Goal: Obtain resource: Obtain resource

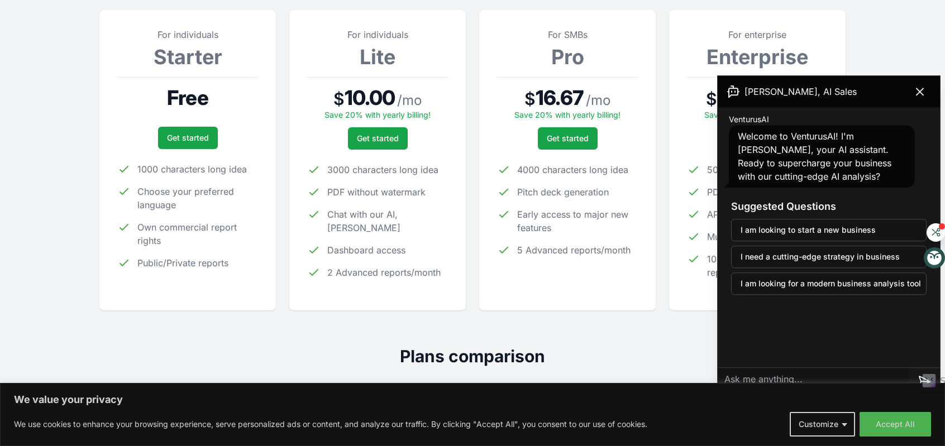
scroll to position [168, 0]
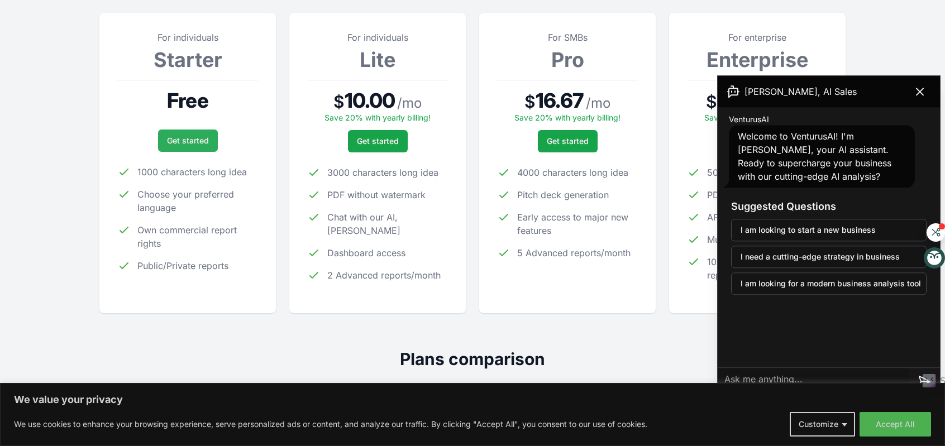
click at [183, 143] on link "Get started" at bounding box center [188, 141] width 60 height 22
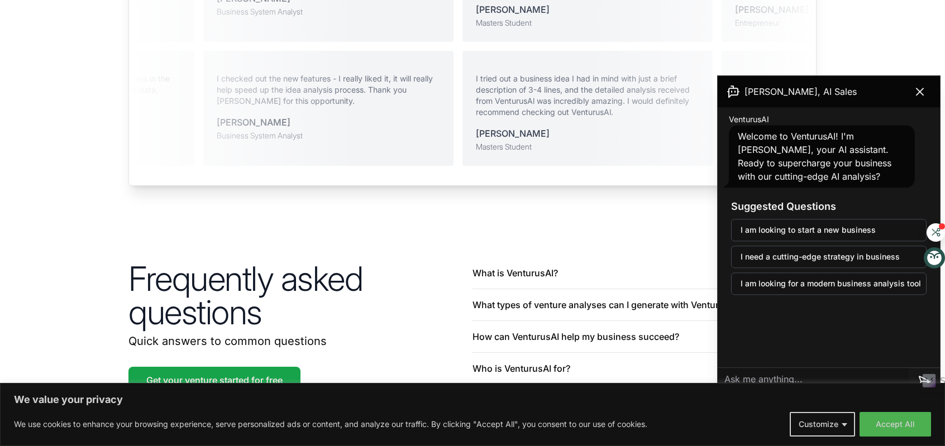
scroll to position [2433, 0]
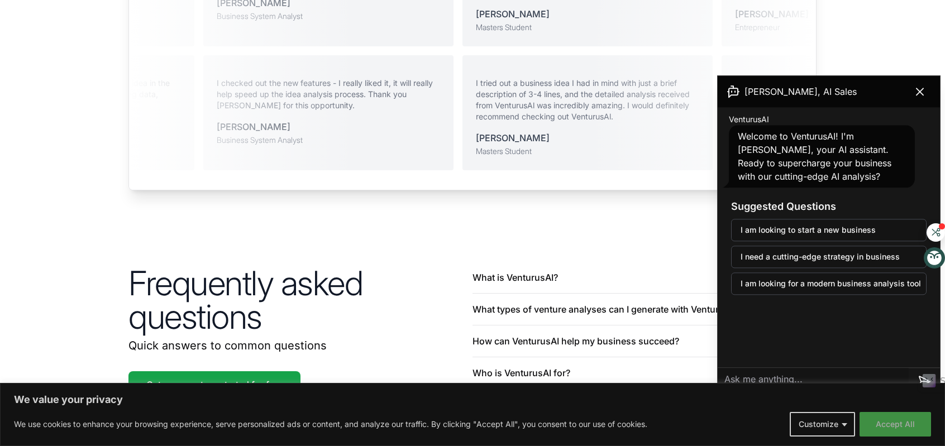
click at [898, 422] on button "Accept All" at bounding box center [894, 424] width 71 height 25
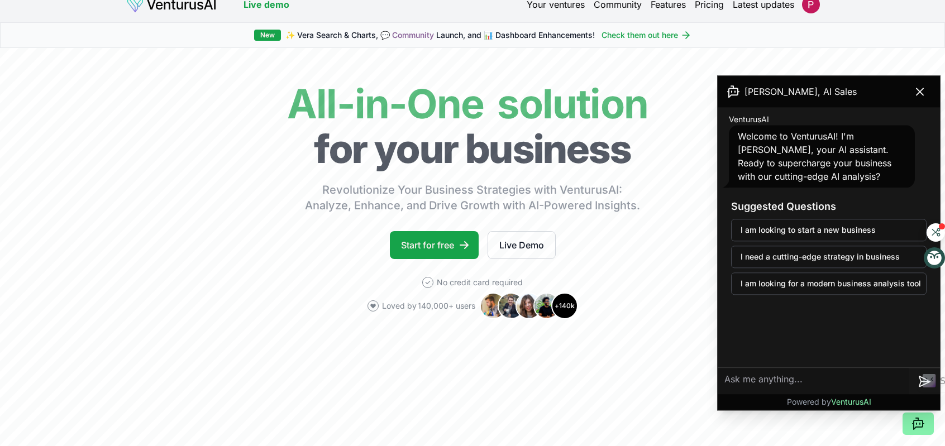
scroll to position [12, 0]
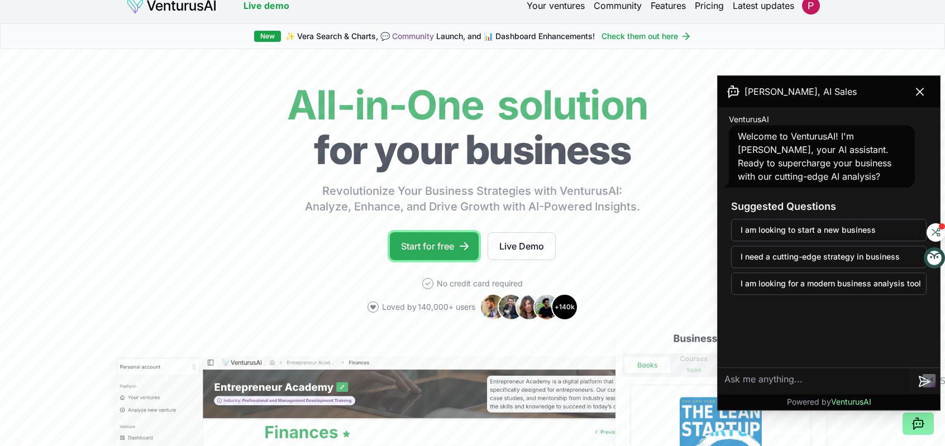
click at [423, 248] on link "Start for free" at bounding box center [434, 246] width 89 height 28
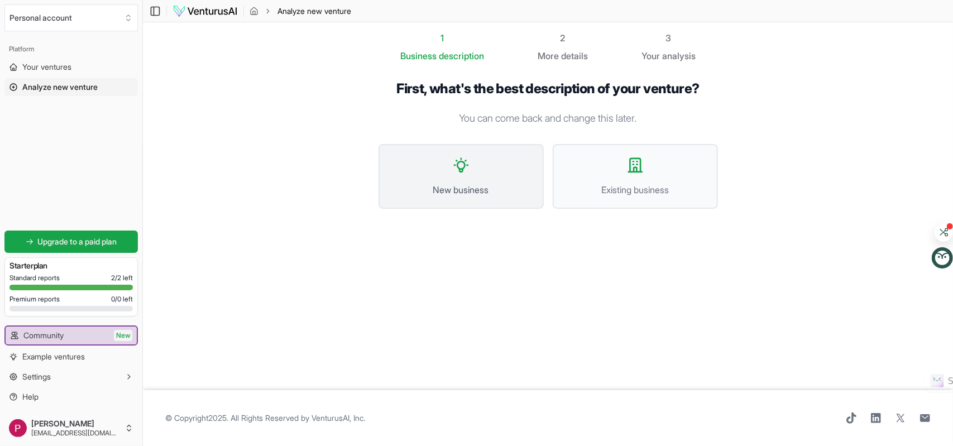
click at [458, 169] on icon at bounding box center [461, 165] width 18 height 18
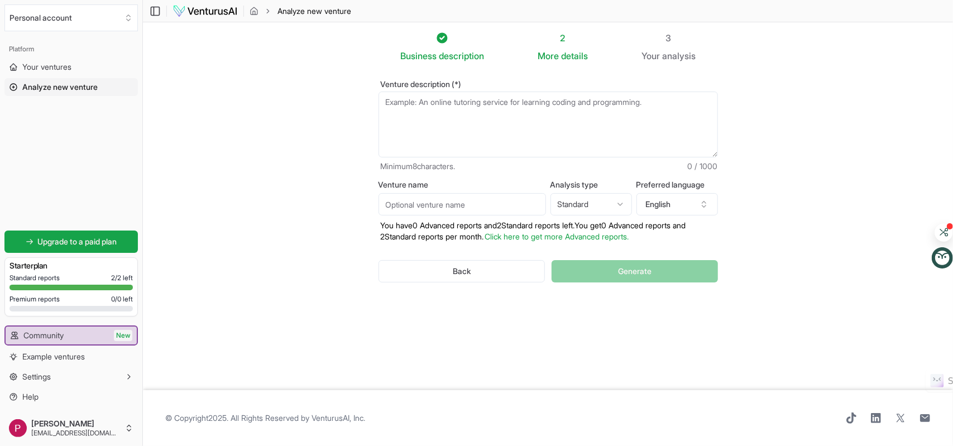
click at [425, 99] on textarea "Venture description (*)" at bounding box center [548, 125] width 339 height 66
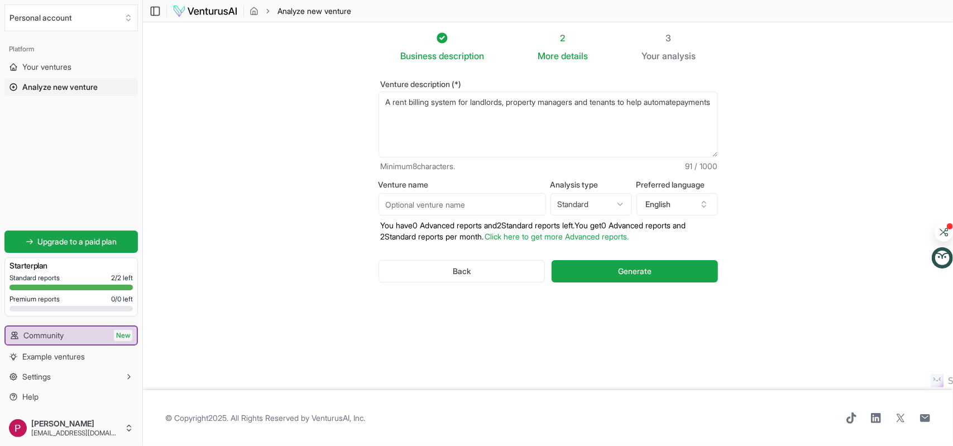
click at [421, 110] on textarea "A rent billing system for landlords, property managers and tenants to help auto…" at bounding box center [548, 125] width 339 height 66
click at [426, 110] on textarea "A rent billing system for landlords, property managers and tenants to help auto…" at bounding box center [548, 125] width 339 height 66
drag, startPoint x: 428, startPoint y: 112, endPoint x: 385, endPoint y: 102, distance: 43.6
click at [385, 102] on textarea "A rent billing system for landlords, property managers and tenants to help auto…" at bounding box center [548, 125] width 339 height 66
paste textarea "Jirani 365 is a smart, all-in-one platform designed to make rent and property m…"
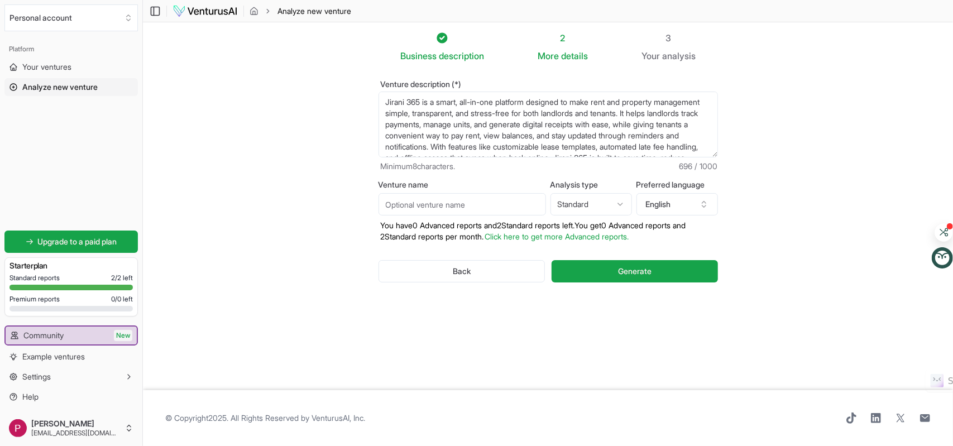
type textarea "Jirani 365 is a smart, all-in-one platform designed to make rent and property m…"
click at [509, 199] on input "Venture name" at bounding box center [462, 204] width 167 height 22
type input "Jirani"
click at [616, 201] on html "We value your privacy We use cookies to enhance your browsing experience, serve…" at bounding box center [476, 223] width 953 height 446
click at [614, 207] on html "We value your privacy We use cookies to enhance your browsing experience, serve…" at bounding box center [476, 223] width 953 height 446
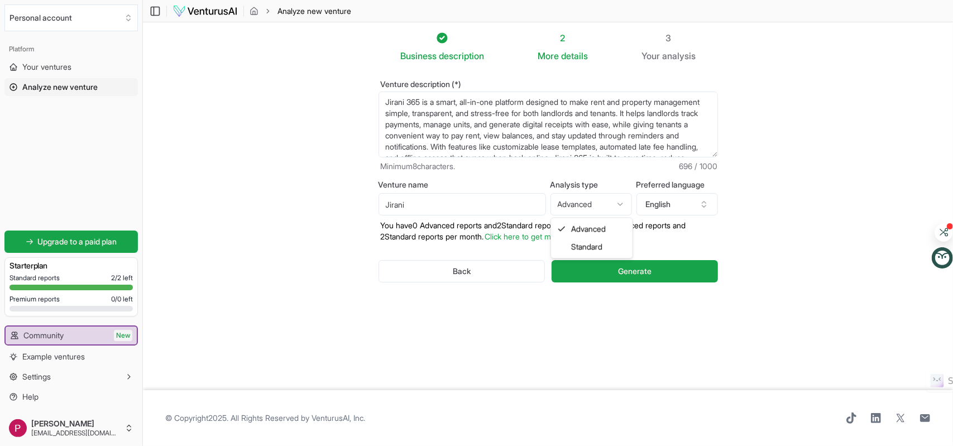
select select "standard"
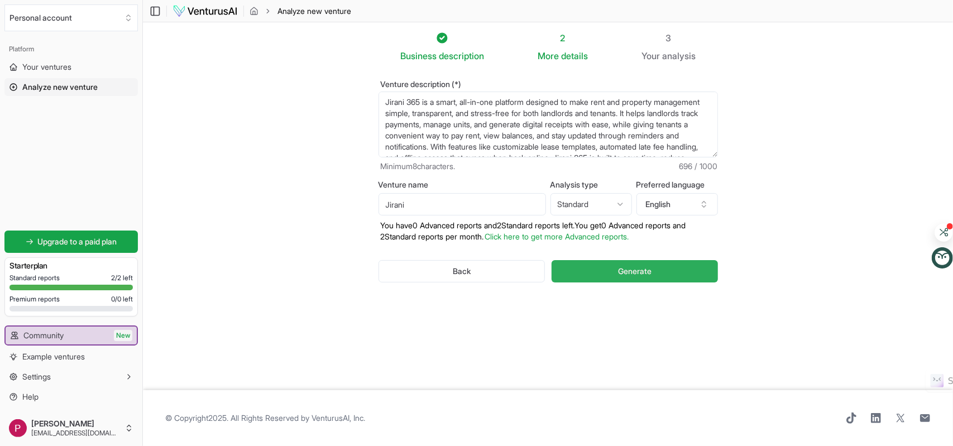
click at [663, 274] on button "Generate" at bounding box center [635, 271] width 166 height 22
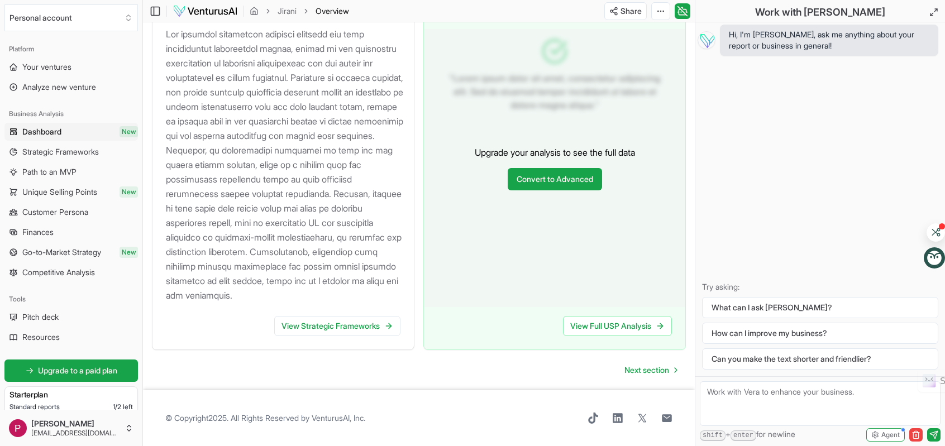
scroll to position [1200, 0]
click at [354, 325] on link "View Strategic Frameworks" at bounding box center [337, 326] width 126 height 20
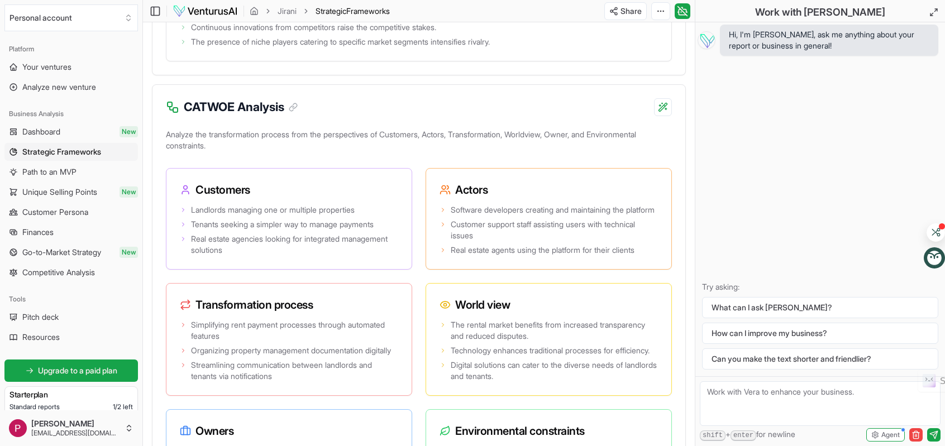
scroll to position [2084, 0]
click at [298, 109] on icon at bounding box center [295, 106] width 5 height 5
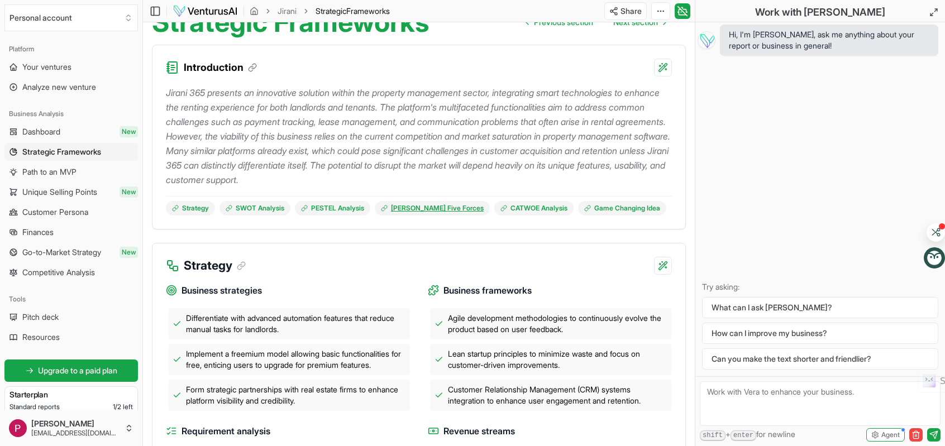
scroll to position [127, 0]
click at [242, 264] on icon at bounding box center [239, 266] width 5 height 5
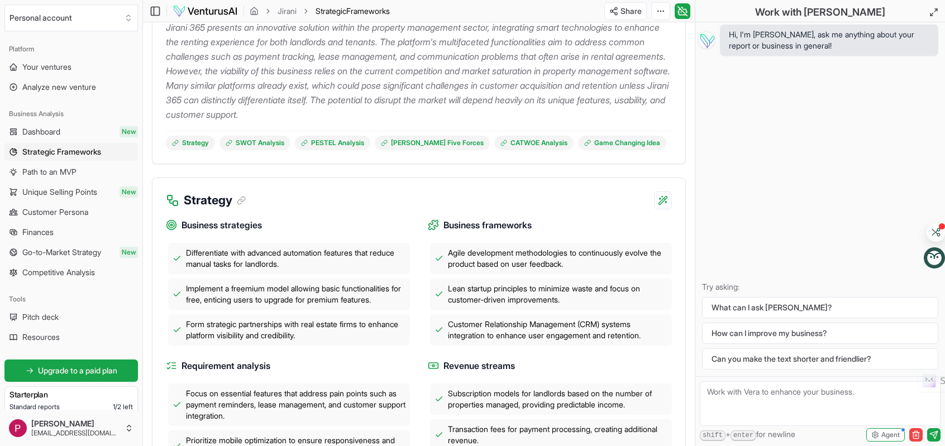
scroll to position [0, 0]
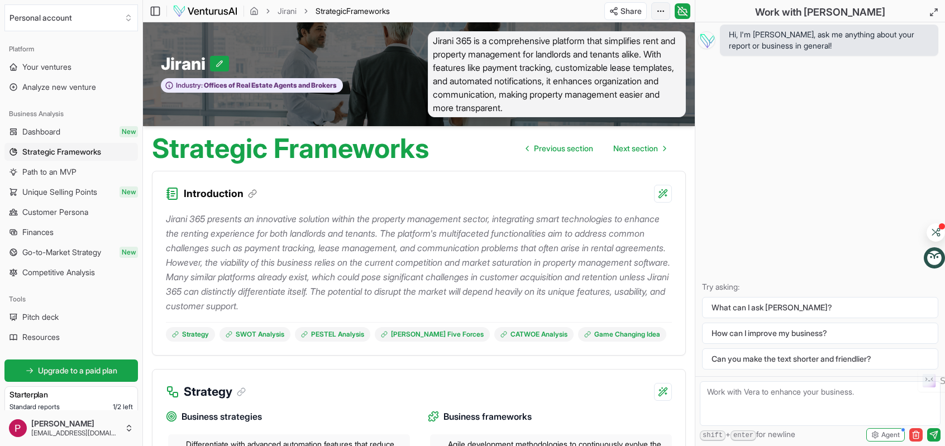
click at [659, 10] on html "We value your privacy We use cookies to enhance your browsing experience, serve…" at bounding box center [472, 223] width 945 height 446
click at [617, 54] on div "Download PDF" at bounding box center [618, 52] width 91 height 18
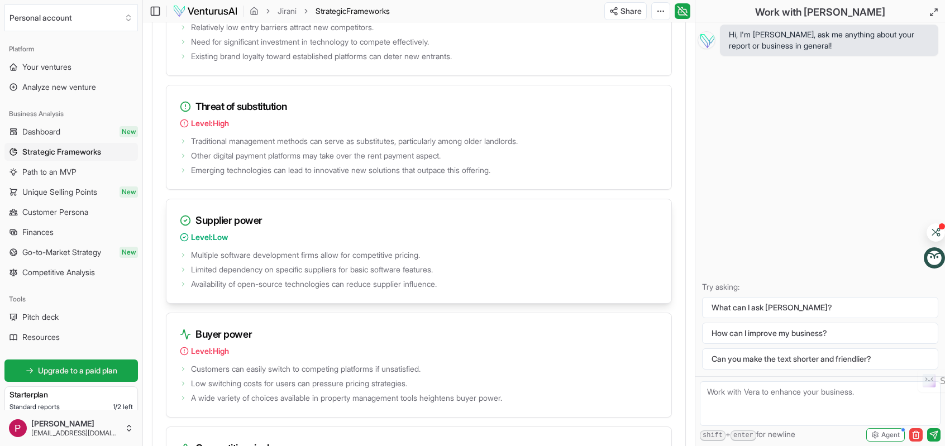
scroll to position [1665, 0]
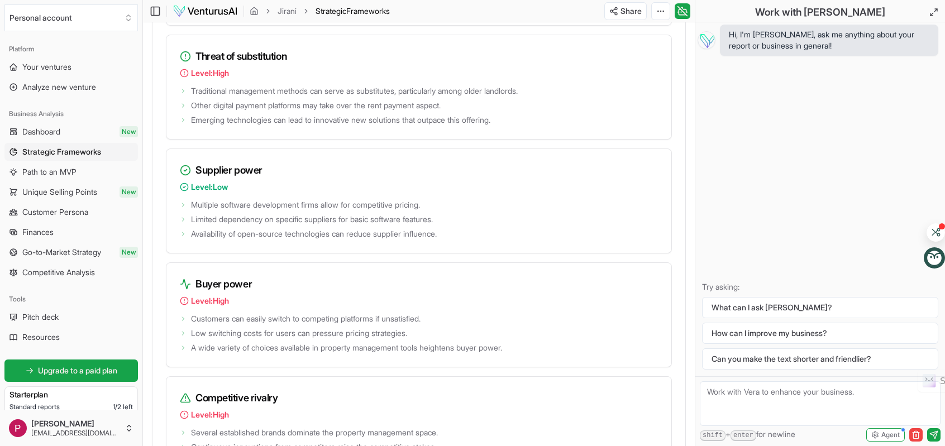
click at [710, 203] on div "Hi, I'm Vera, ask me anything about your report or business in general! Try ask…" at bounding box center [820, 199] width 250 height 354
click at [184, 208] on icon at bounding box center [183, 205] width 7 height 7
click at [181, 208] on icon at bounding box center [183, 205] width 7 height 7
click at [183, 223] on icon at bounding box center [183, 219] width 7 height 7
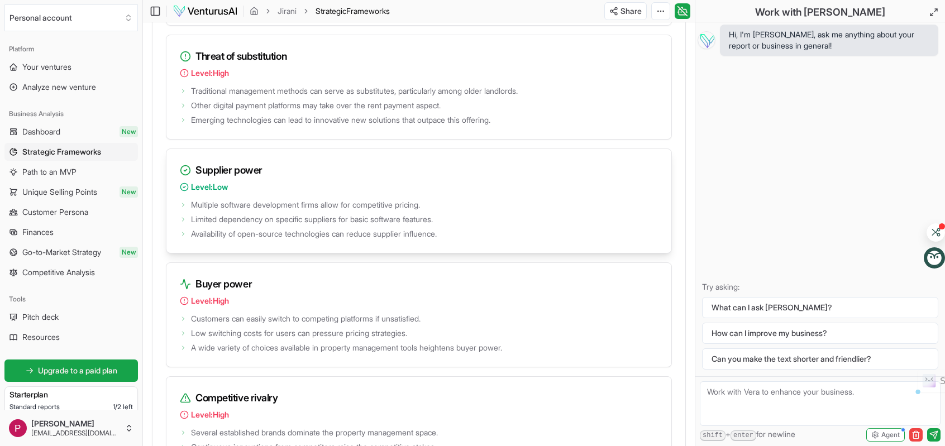
click at [184, 237] on icon at bounding box center [183, 234] width 7 height 7
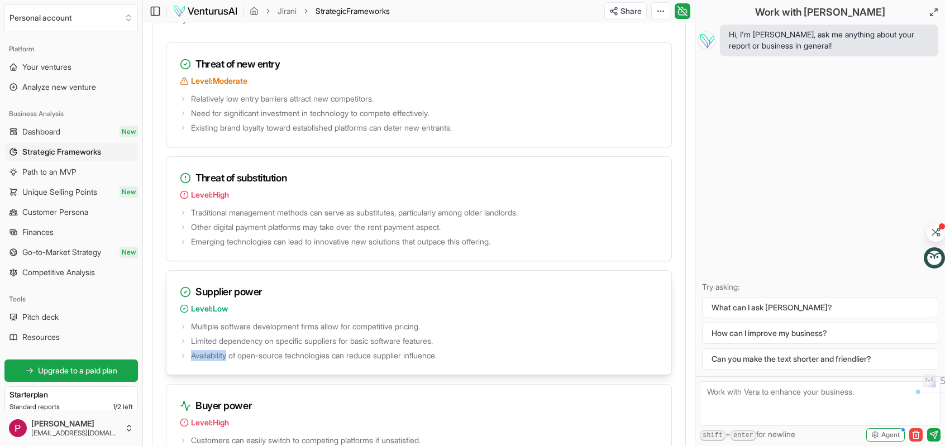
scroll to position [1543, 0]
click at [246, 186] on h3 "Threat of substitution" at bounding box center [419, 179] width 478 height 16
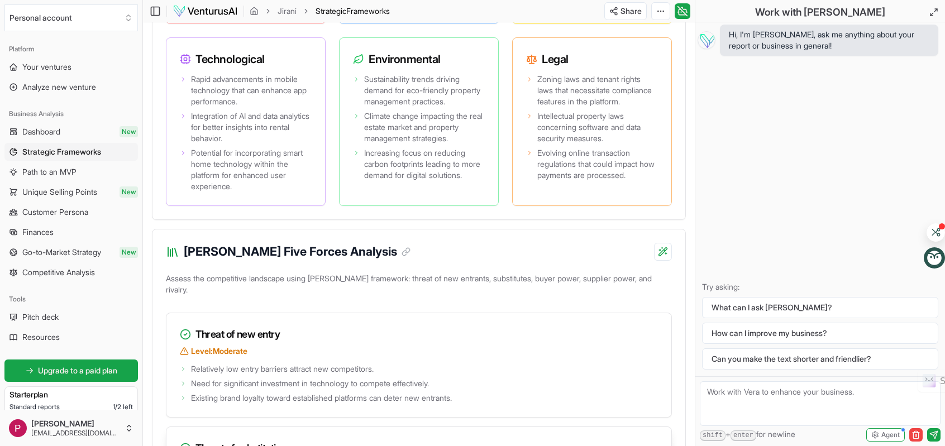
scroll to position [1273, 0]
click at [356, 82] on icon at bounding box center [356, 78] width 7 height 7
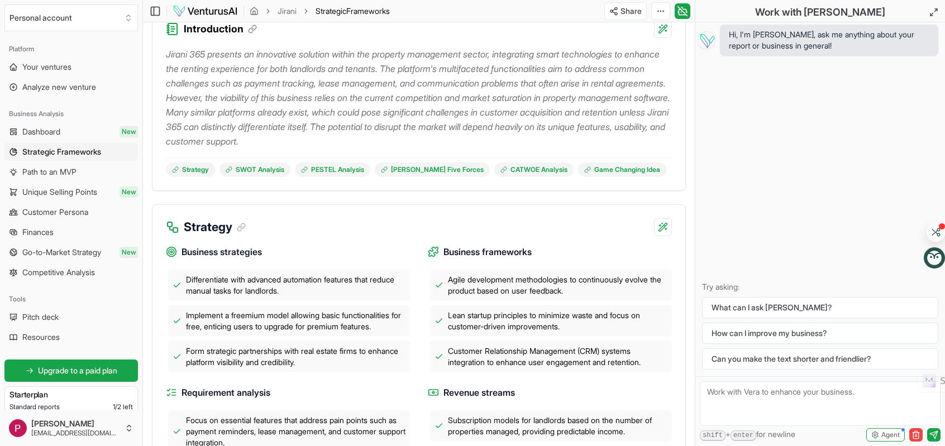
scroll to position [0, 0]
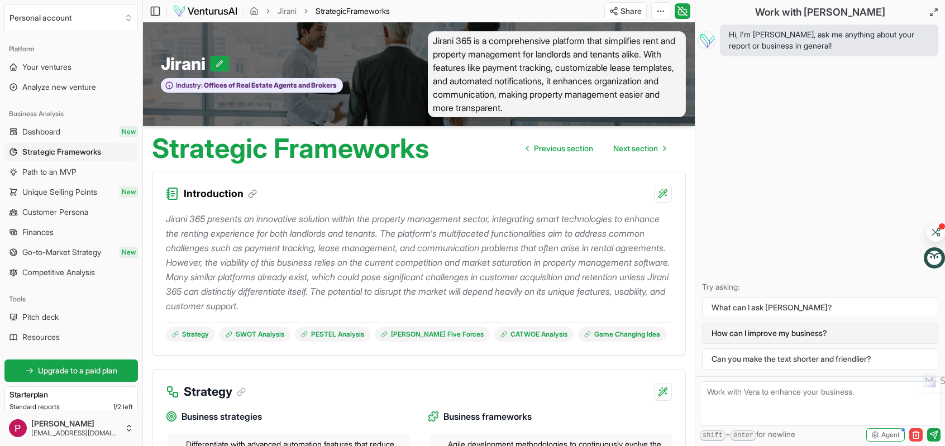
click at [755, 334] on button "How can I improve my business?" at bounding box center [820, 333] width 236 height 21
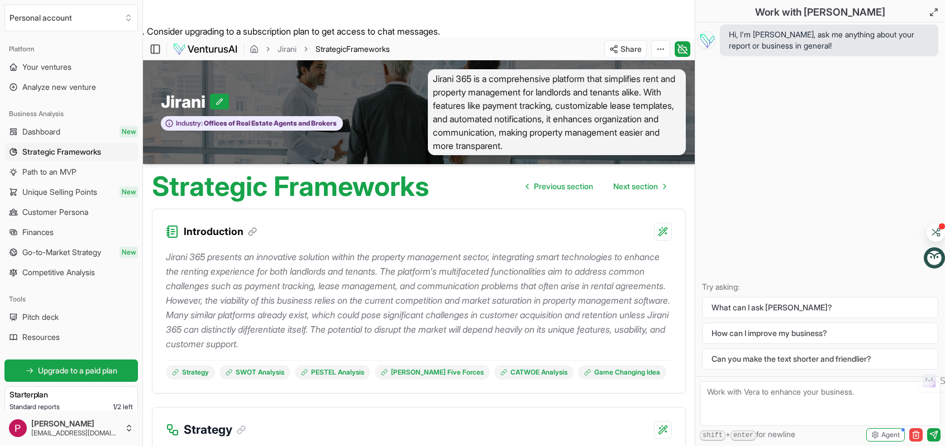
click at [757, 389] on textarea at bounding box center [820, 403] width 241 height 45
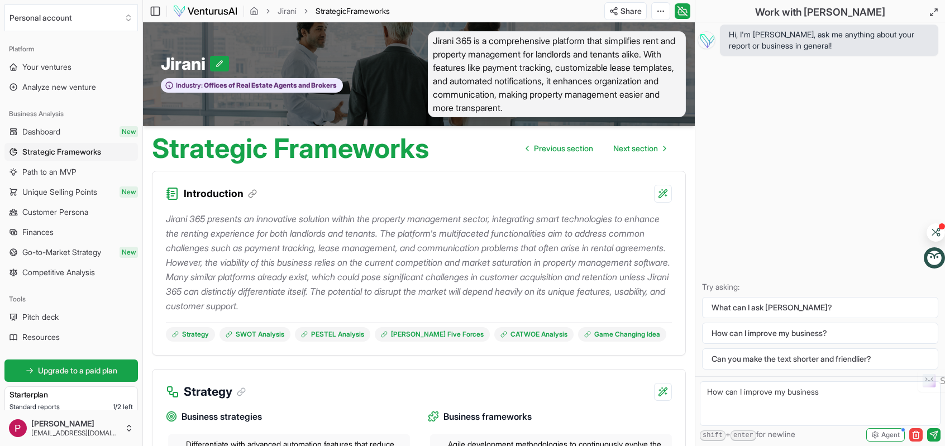
type textarea "How can I improve my business"
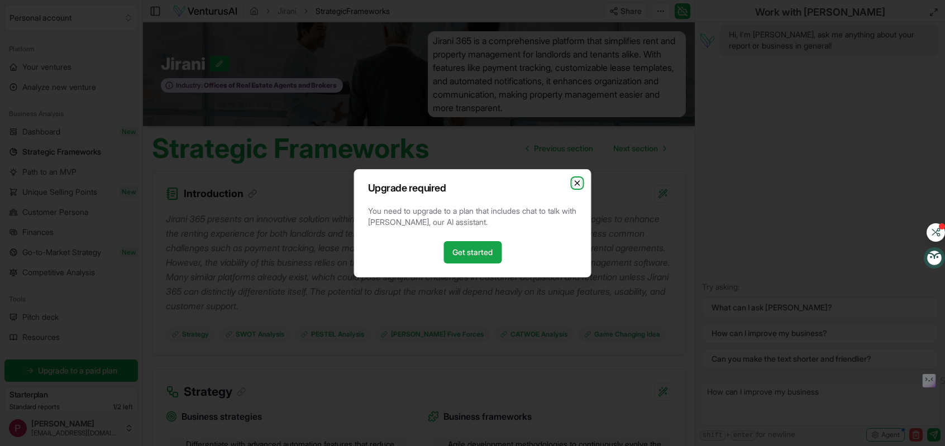
click at [578, 180] on icon "button" at bounding box center [577, 183] width 9 height 9
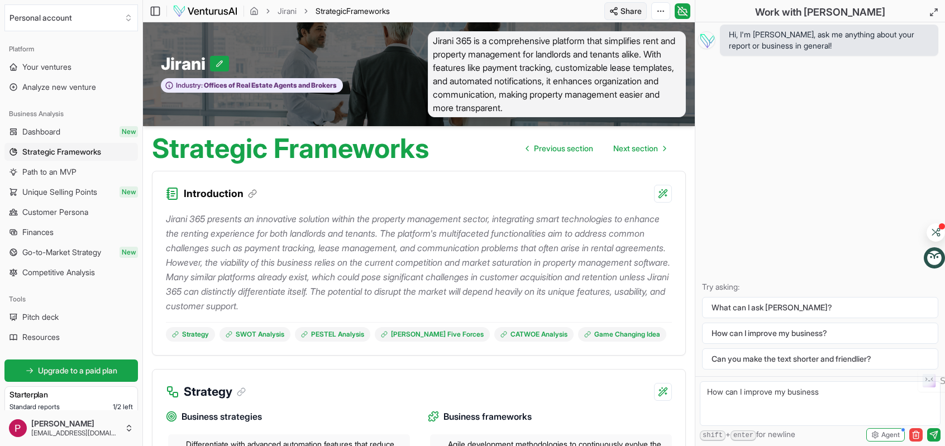
click at [613, 13] on html "We value your privacy We use cookies to enhance your browsing experience, serve…" at bounding box center [472, 223] width 945 height 446
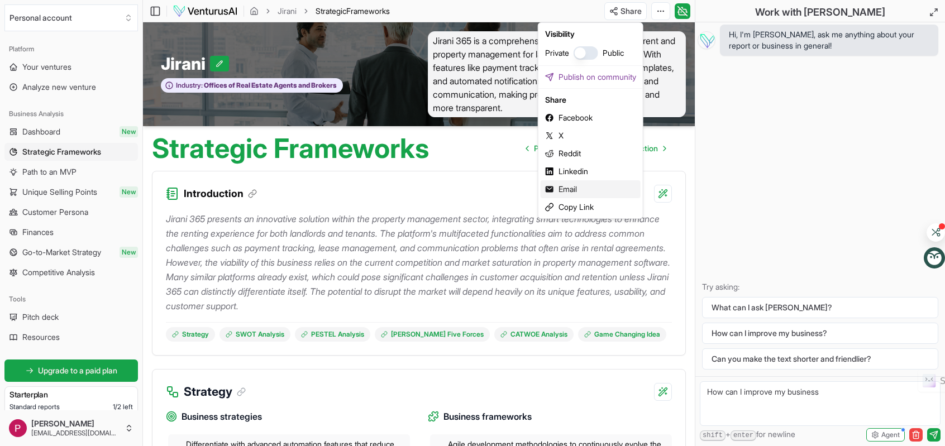
click at [575, 188] on div "Email" at bounding box center [590, 189] width 100 height 18
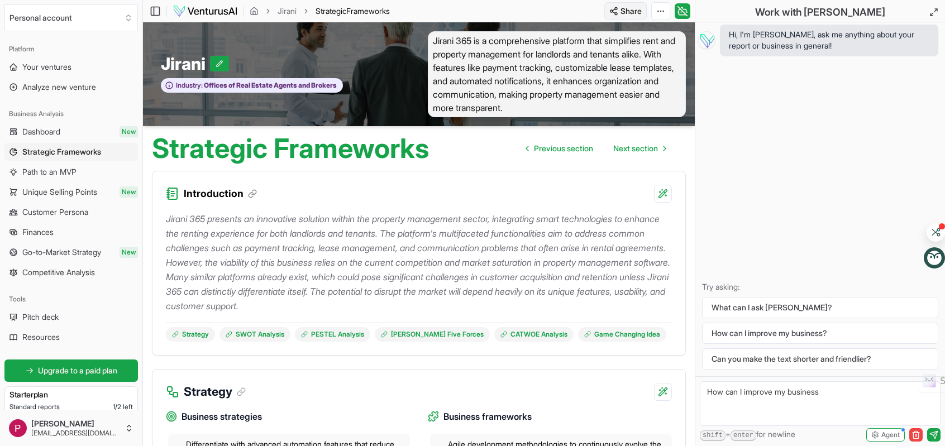
click at [626, 9] on html "We value your privacy We use cookies to enhance your browsing experience, serve…" at bounding box center [472, 223] width 945 height 446
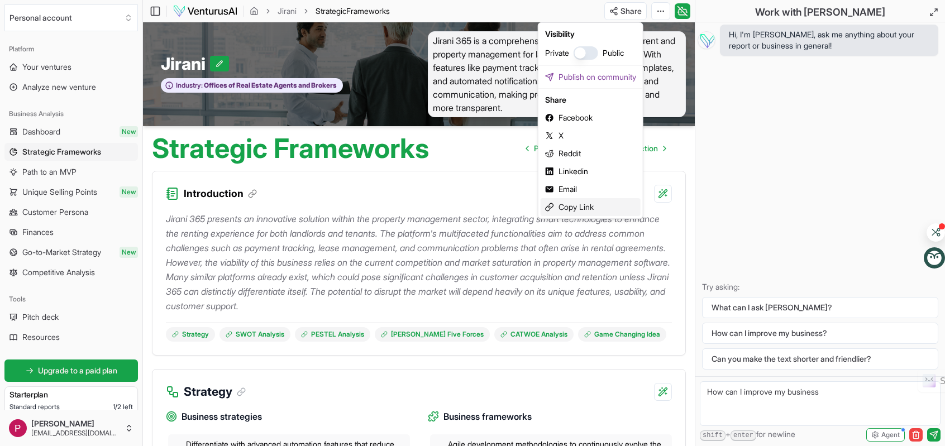
click at [577, 209] on div "Copy Link" at bounding box center [590, 207] width 100 height 18
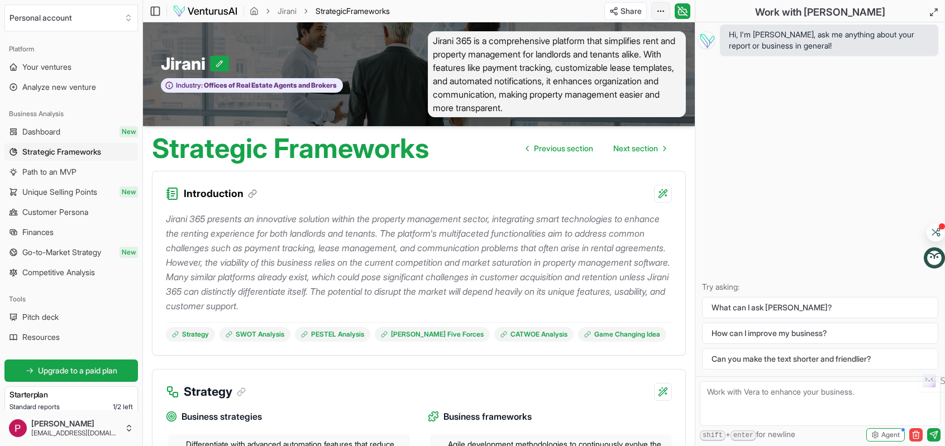
click at [660, 8] on html "We value your privacy We use cookies to enhance your browsing experience, serve…" at bounding box center [472, 223] width 945 height 446
click at [639, 69] on div "Edit in Google Docs" at bounding box center [618, 70] width 91 height 18
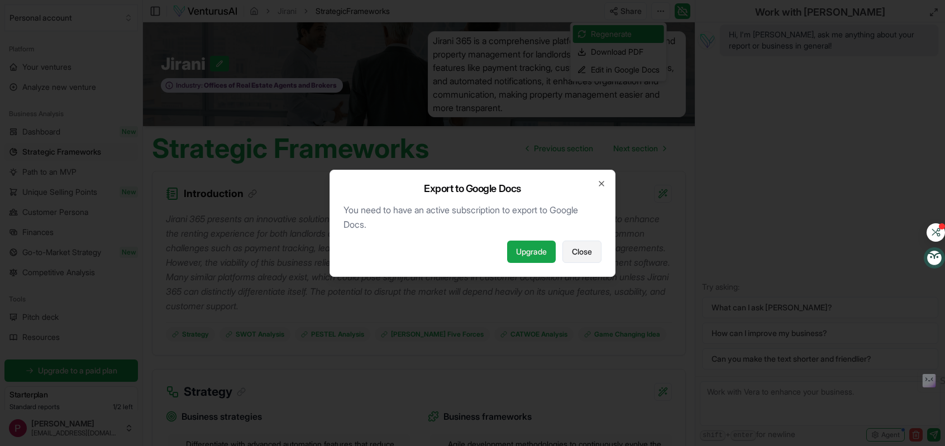
click at [591, 247] on span "Close" at bounding box center [582, 251] width 20 height 11
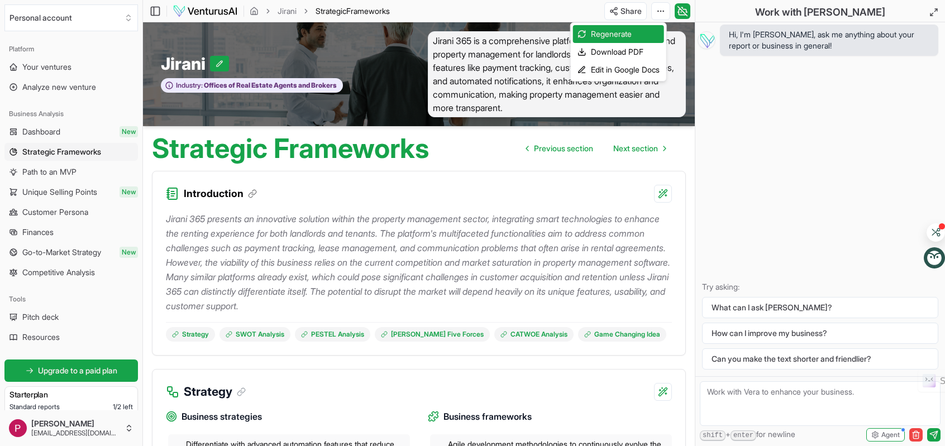
click at [640, 52] on html "We value your privacy We use cookies to enhance your browsing experience, serve…" at bounding box center [472, 223] width 945 height 446
click at [608, 49] on div "Download PDF" at bounding box center [618, 52] width 91 height 18
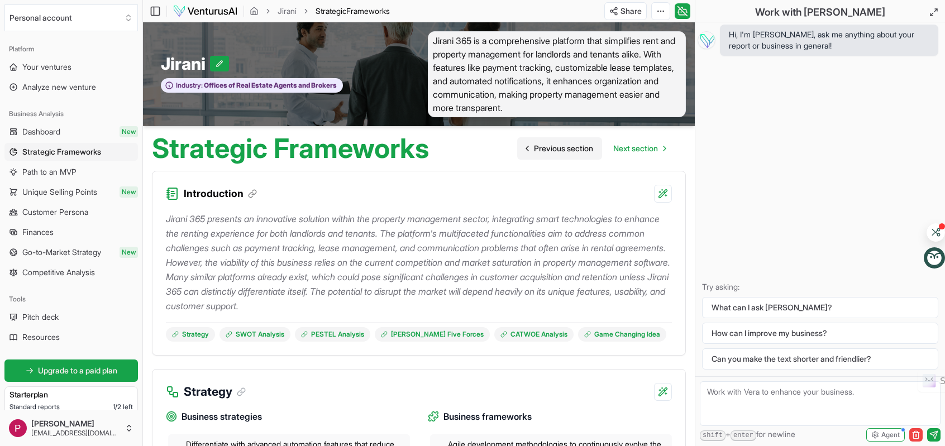
click at [552, 149] on span "Previous section" at bounding box center [563, 148] width 59 height 11
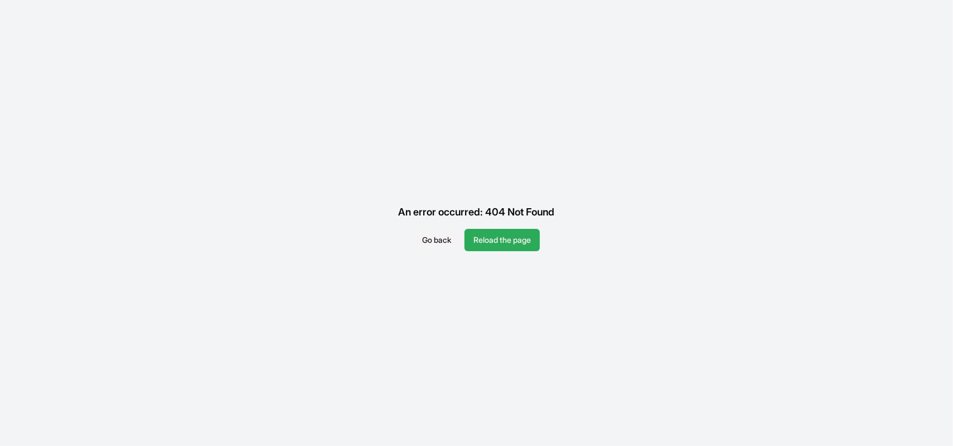
click at [514, 236] on button "Reload the page" at bounding box center [501, 240] width 75 height 22
